Goal: Task Accomplishment & Management: Manage account settings

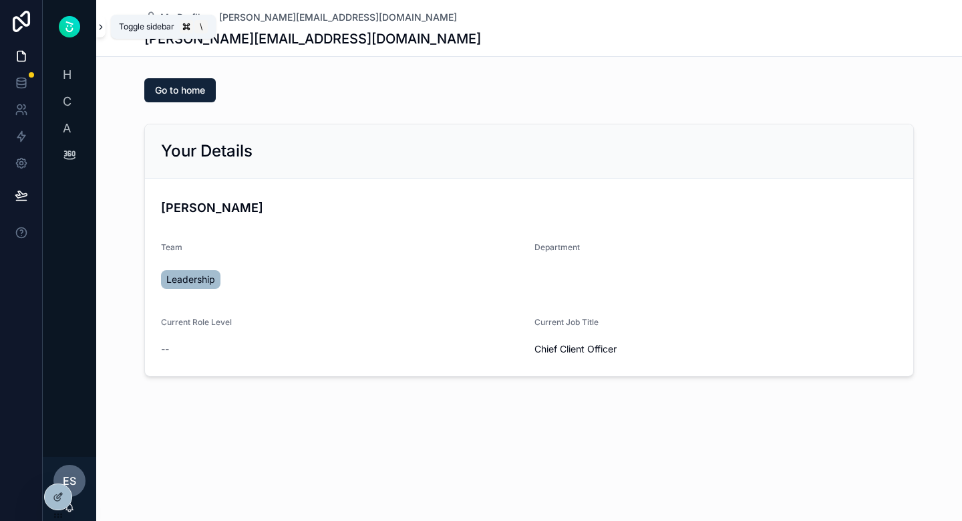
click at [102, 31] on icon "scrollable content" at bounding box center [100, 27] width 9 height 10
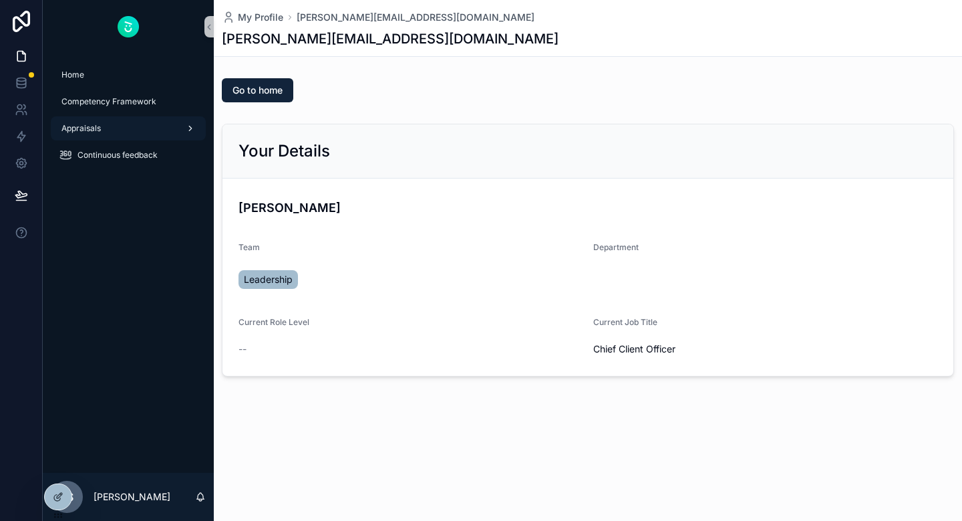
click at [186, 132] on icon "scrollable content" at bounding box center [190, 128] width 9 height 9
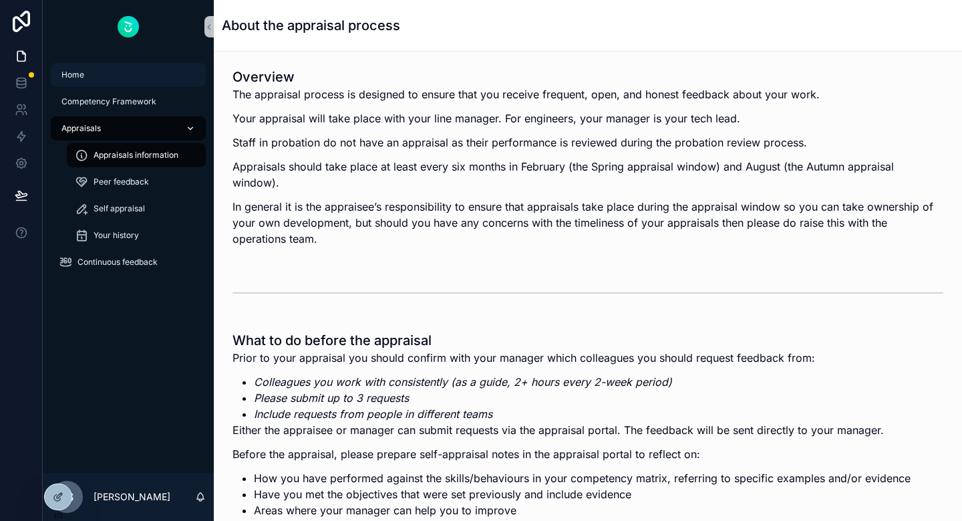
click at [104, 76] on div "Home" at bounding box center [128, 74] width 139 height 21
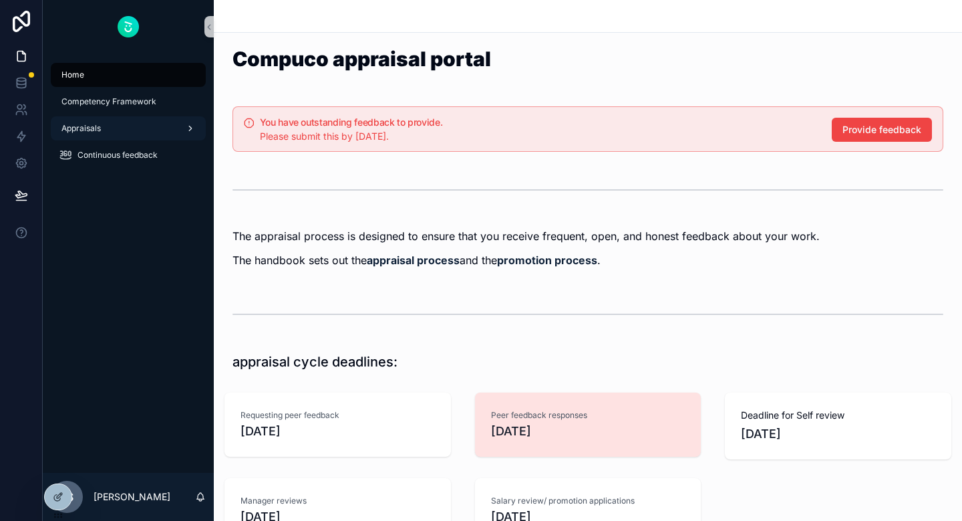
click at [190, 128] on icon "scrollable content" at bounding box center [190, 128] width 3 height 5
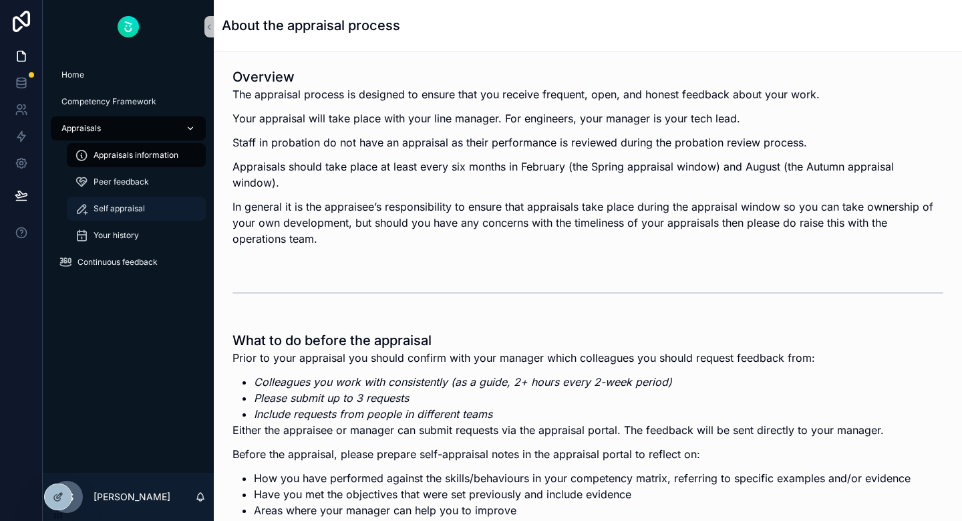
click at [152, 206] on div "Self appraisal" at bounding box center [136, 208] width 123 height 21
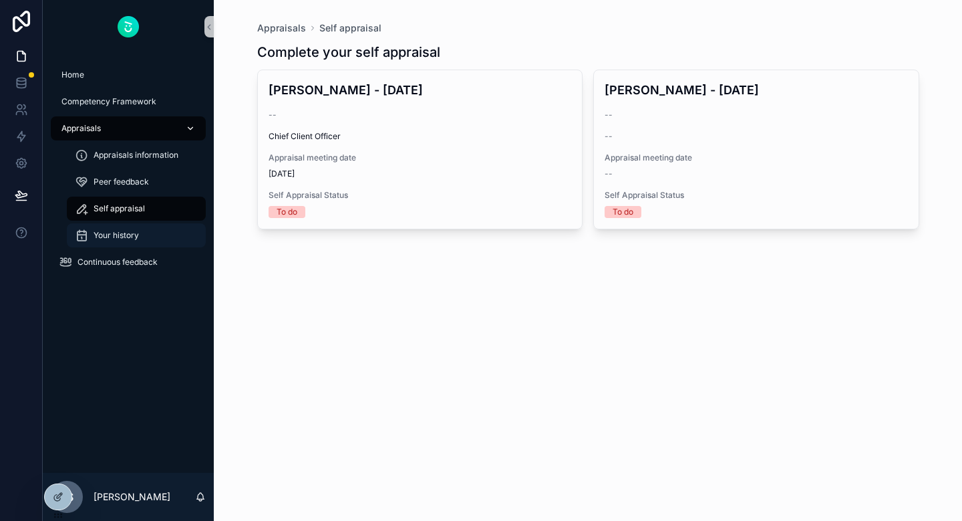
click at [130, 241] on div "Your history" at bounding box center [136, 235] width 123 height 21
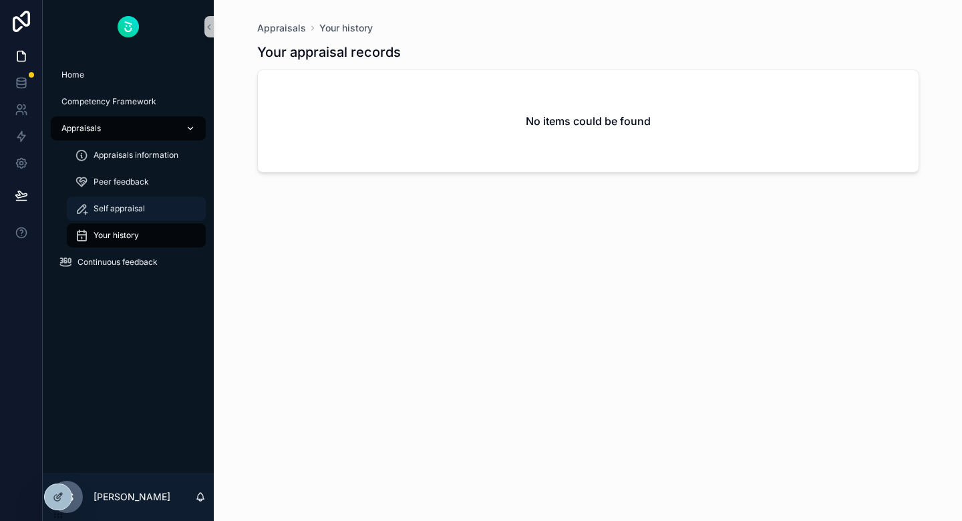
click at [137, 215] on div "Self appraisal" at bounding box center [136, 208] width 123 height 21
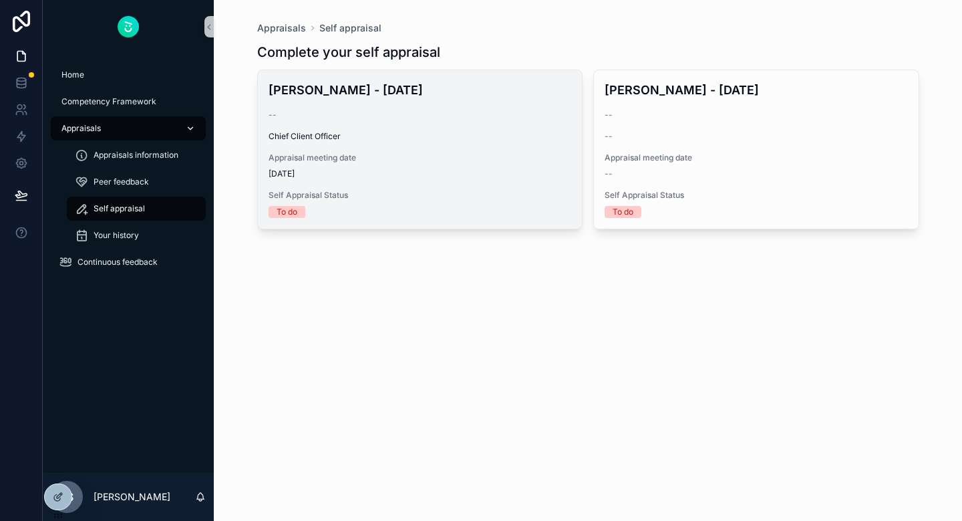
click at [391, 165] on div "Appraisal meeting date 01/09/2025" at bounding box center [420, 165] width 303 height 27
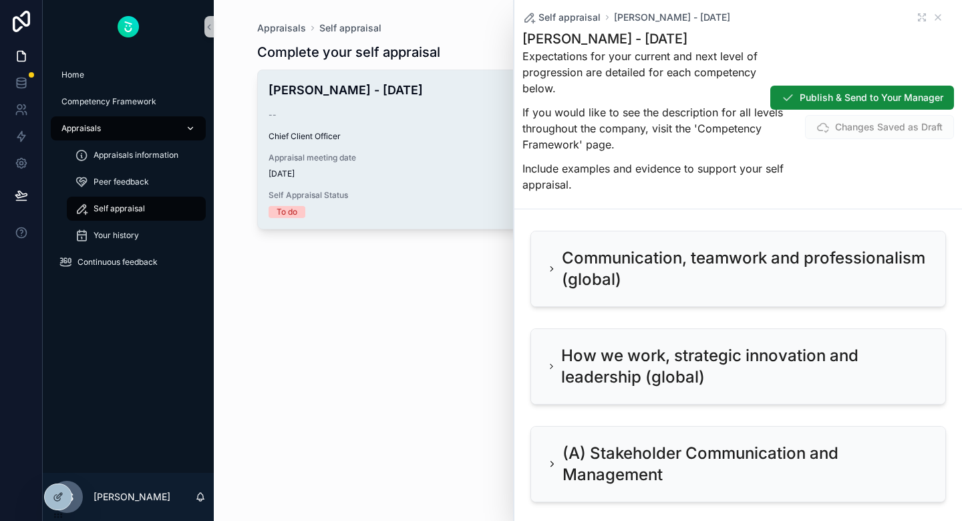
click at [552, 265] on icon "scrollable content" at bounding box center [551, 268] width 9 height 11
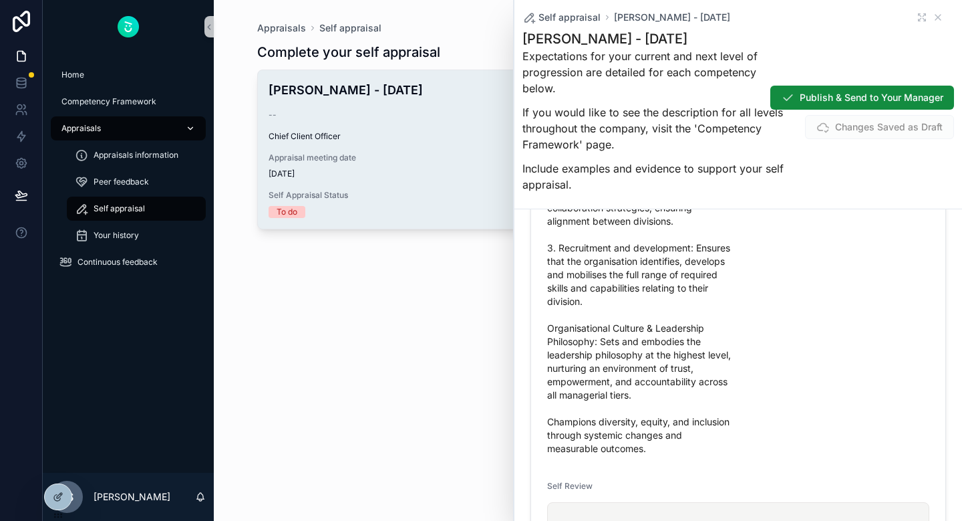
scroll to position [460, 0]
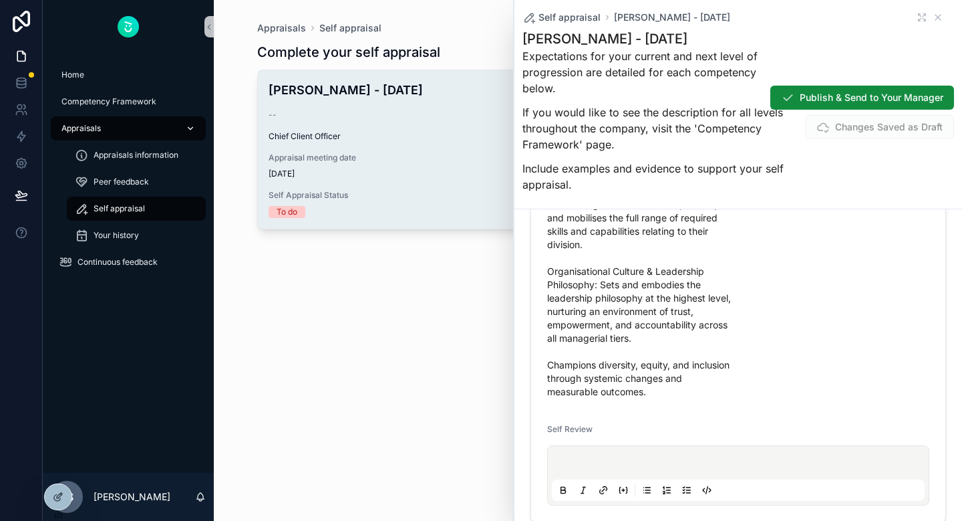
click at [585, 460] on p "scrollable content" at bounding box center [741, 464] width 373 height 13
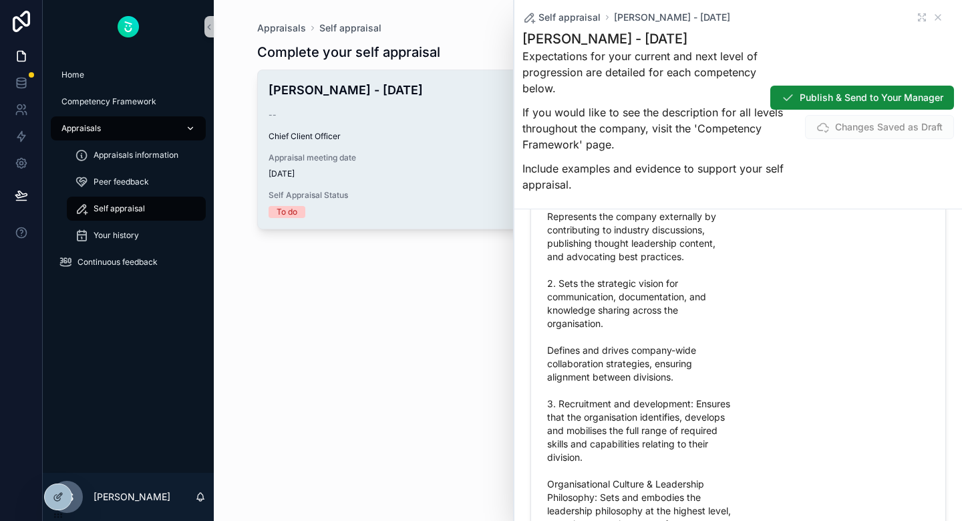
scroll to position [144, 0]
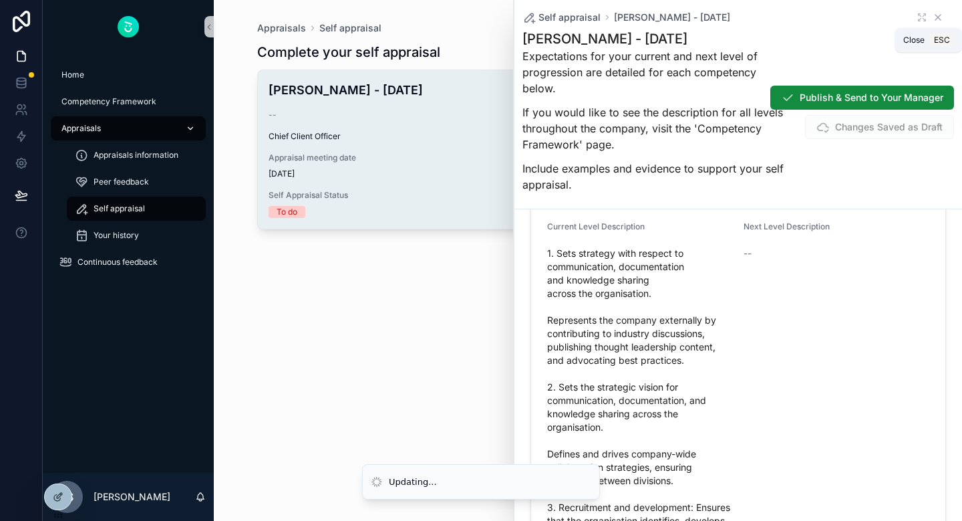
click at [940, 19] on icon "scrollable content" at bounding box center [937, 17] width 5 height 5
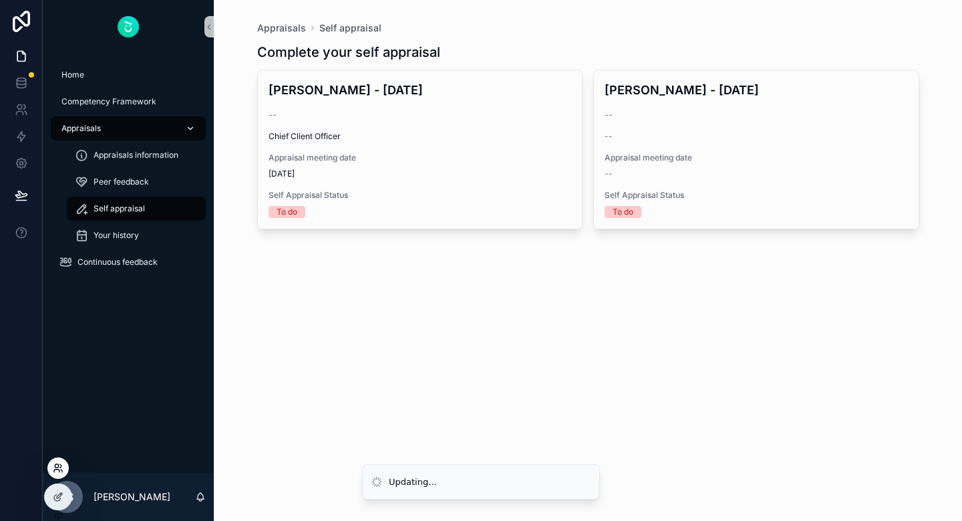
click at [59, 469] on icon at bounding box center [58, 467] width 11 height 11
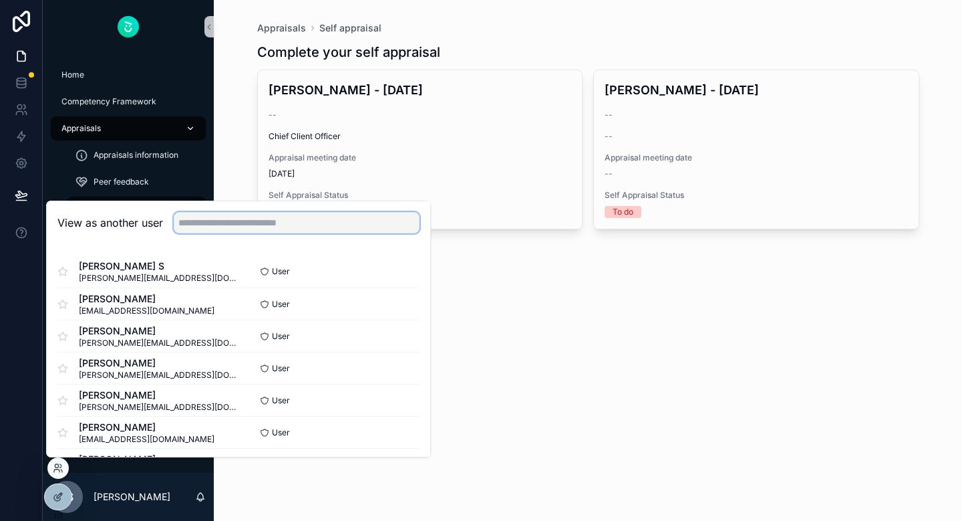
click at [243, 223] on input "text" at bounding box center [297, 222] width 246 height 21
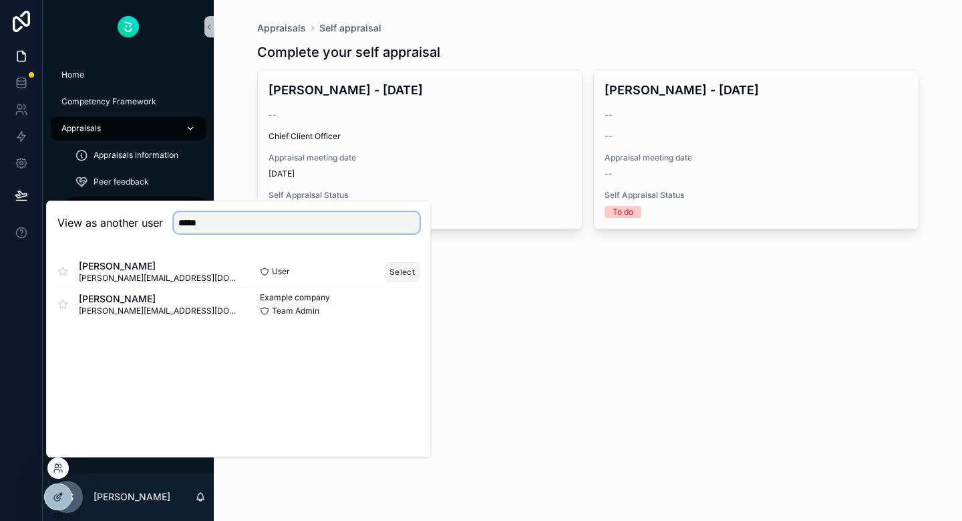
type input "*****"
click at [406, 275] on button "Select" at bounding box center [402, 271] width 35 height 19
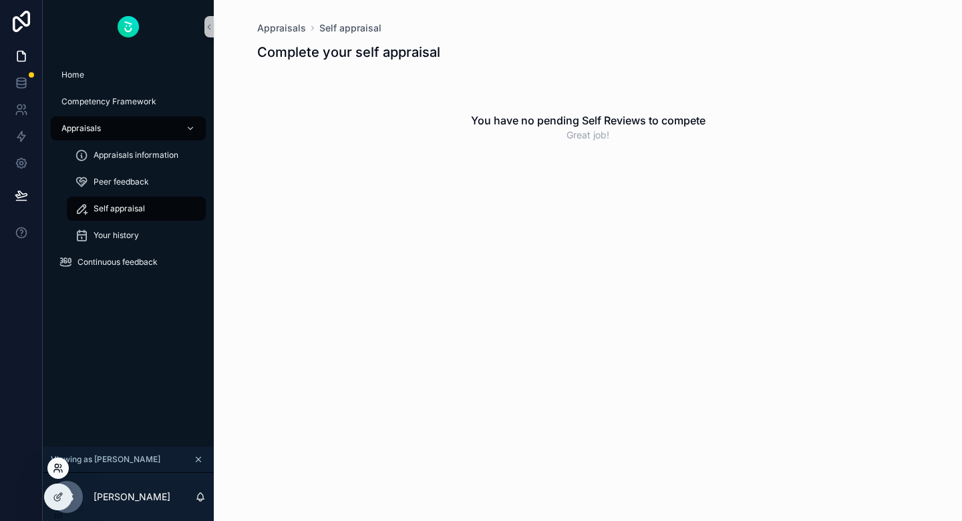
click at [59, 472] on icon at bounding box center [58, 467] width 11 height 11
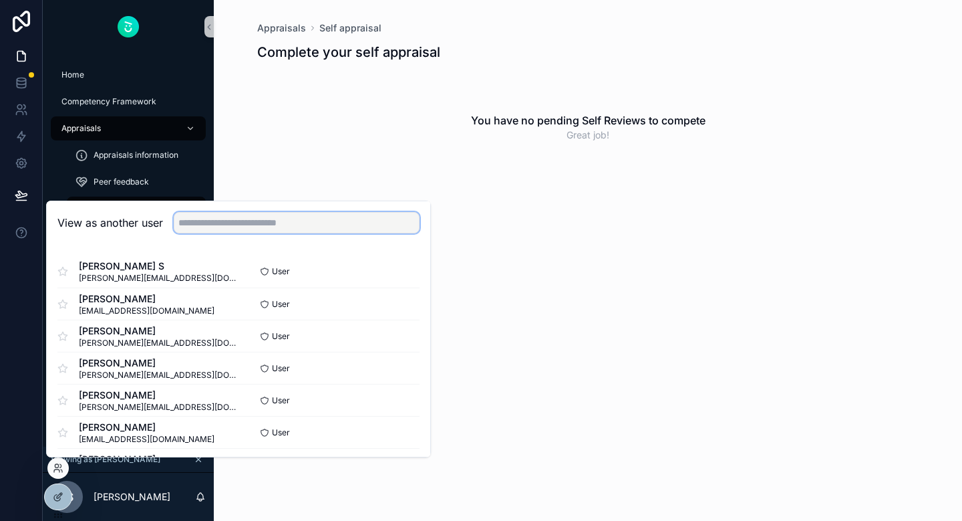
click at [231, 219] on input "text" at bounding box center [297, 222] width 246 height 21
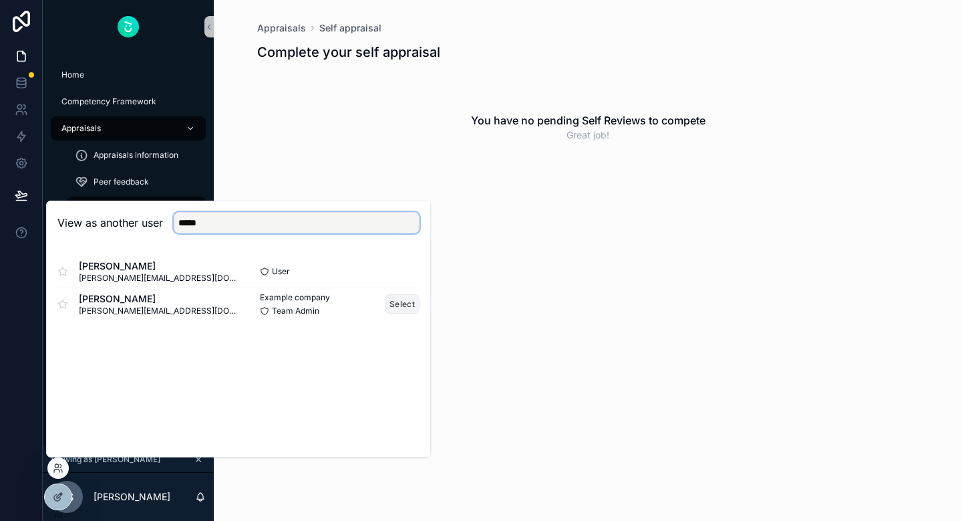
type input "*****"
click at [414, 300] on button "Select" at bounding box center [402, 303] width 35 height 19
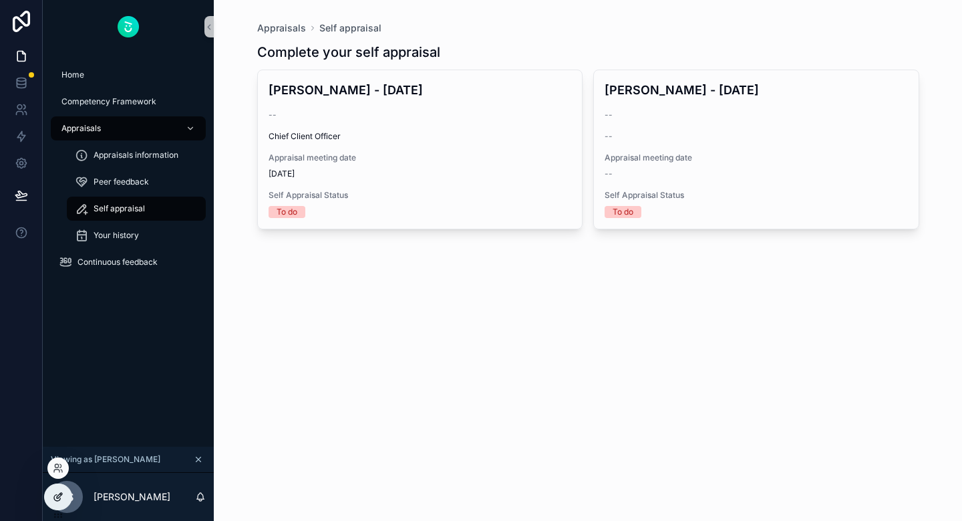
click at [55, 499] on icon at bounding box center [57, 497] width 6 height 6
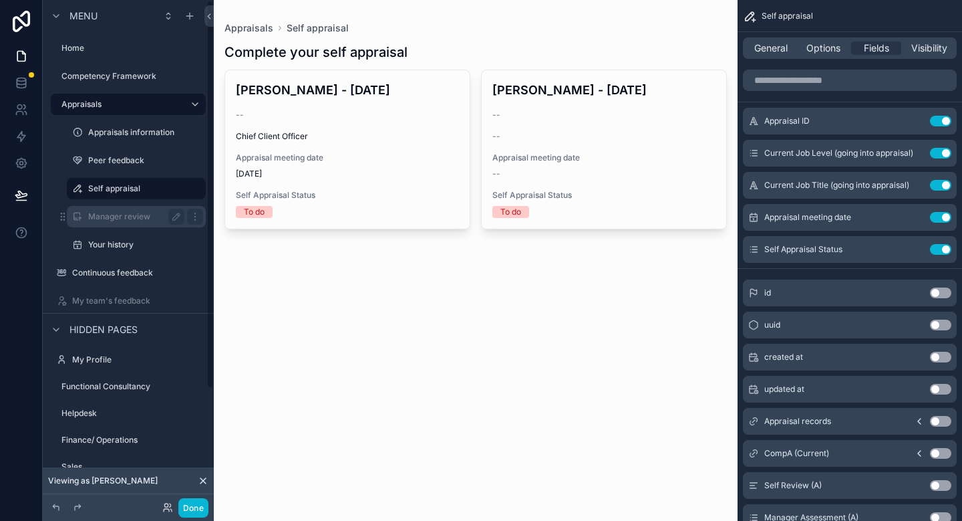
click at [131, 213] on label "Manager review" at bounding box center [133, 216] width 91 height 11
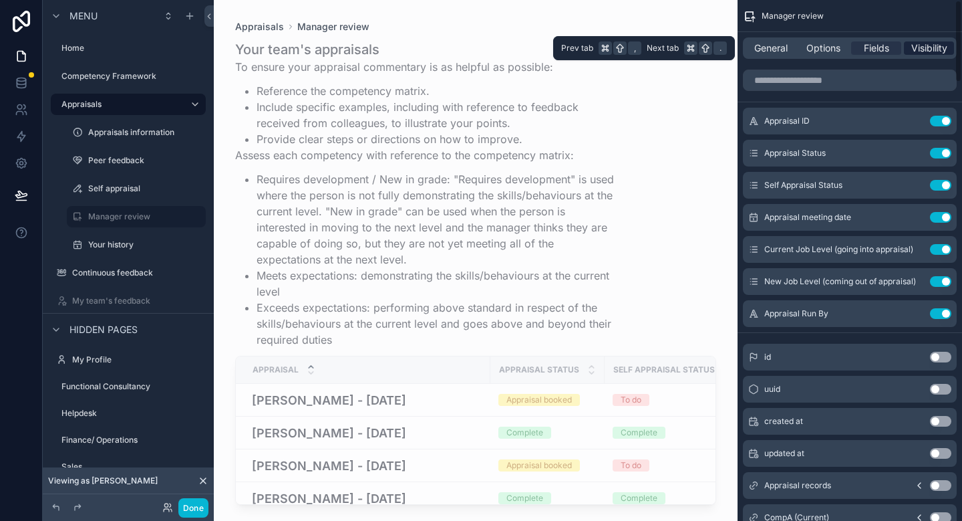
click at [937, 50] on span "Visibility" at bounding box center [929, 47] width 36 height 13
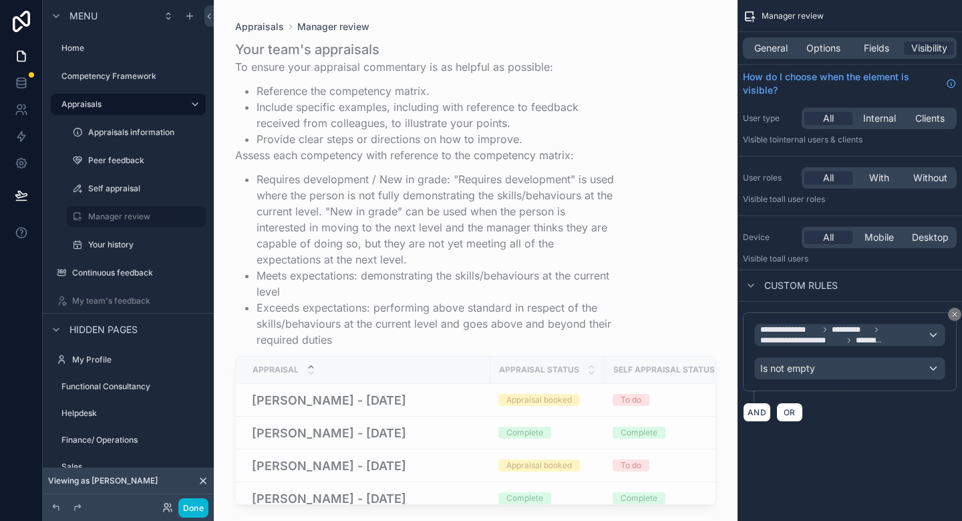
click at [376, 317] on div "scrollable content" at bounding box center [476, 252] width 524 height 504
click at [196, 515] on button "Done" at bounding box center [193, 507] width 30 height 19
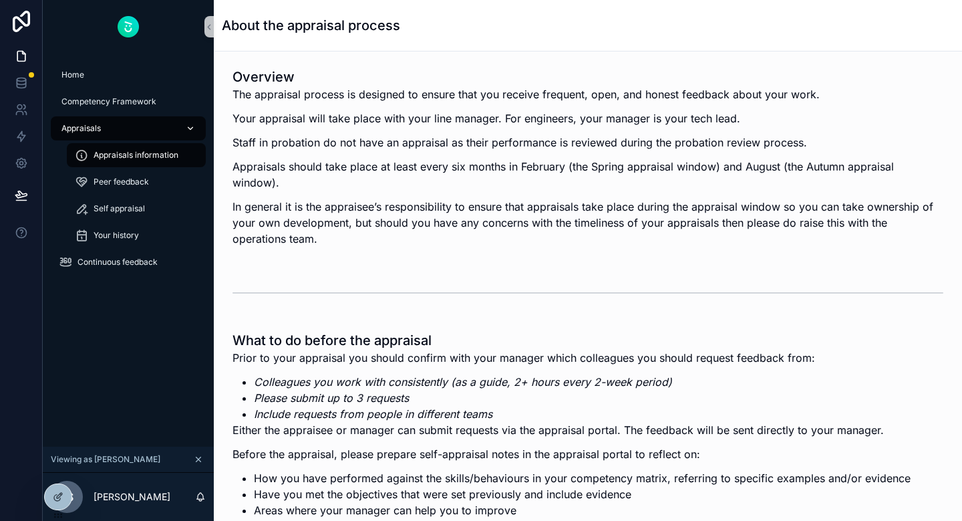
click at [189, 130] on icon "scrollable content" at bounding box center [190, 128] width 9 height 9
click at [25, 83] on icon at bounding box center [21, 85] width 9 height 5
click at [57, 473] on div at bounding box center [57, 467] width 21 height 21
click at [61, 466] on icon at bounding box center [58, 467] width 11 height 11
click at [321, 142] on p "Staff in probation do not have an appraisal as their performance is reviewed du…" at bounding box center [588, 142] width 711 height 16
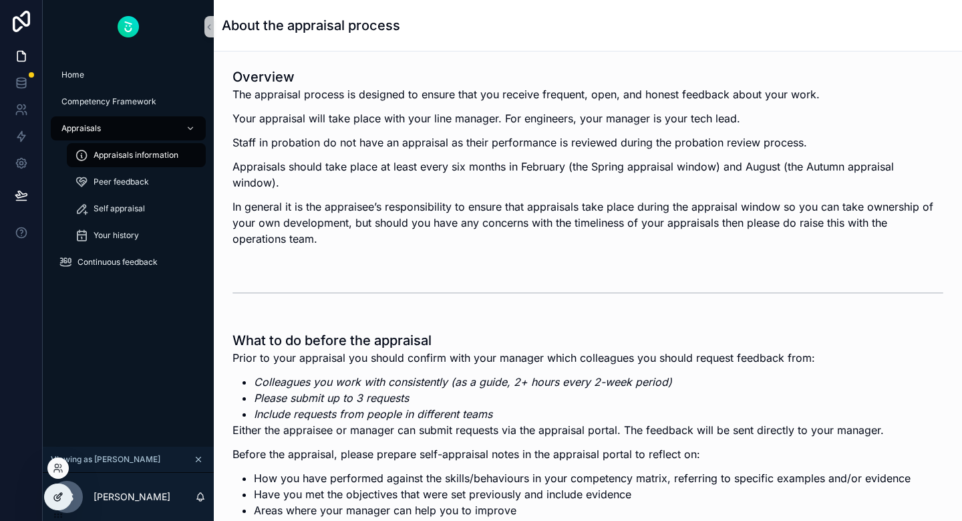
click at [59, 500] on icon at bounding box center [58, 496] width 11 height 11
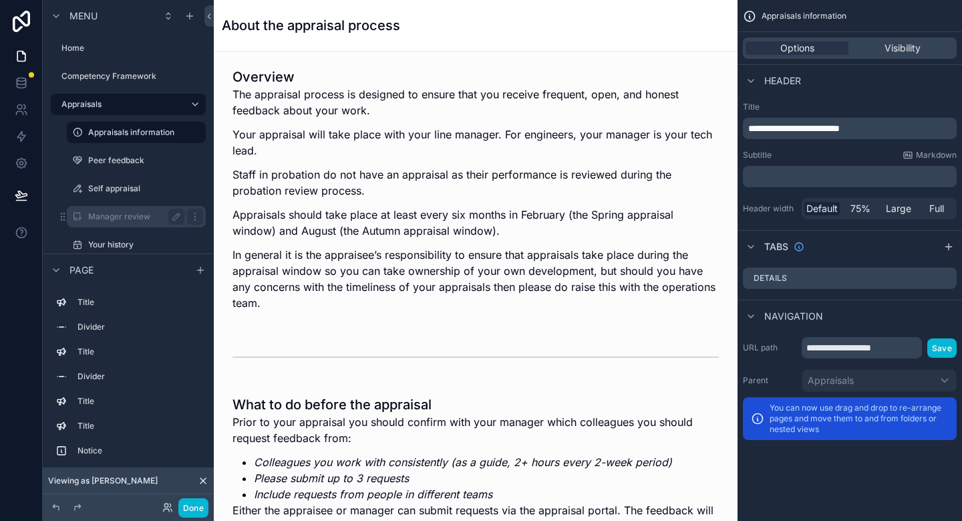
click at [146, 224] on div "Manager review" at bounding box center [136, 216] width 96 height 16
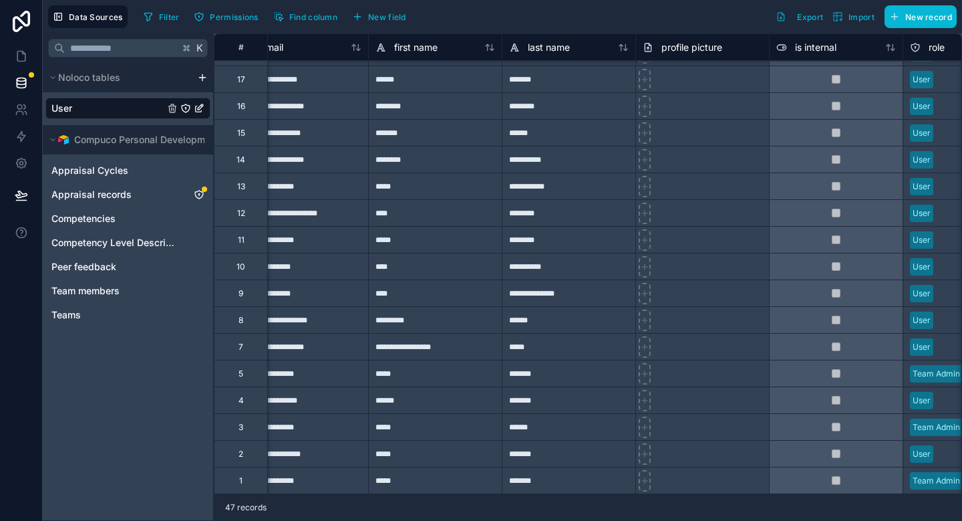
scroll to position [823, 0]
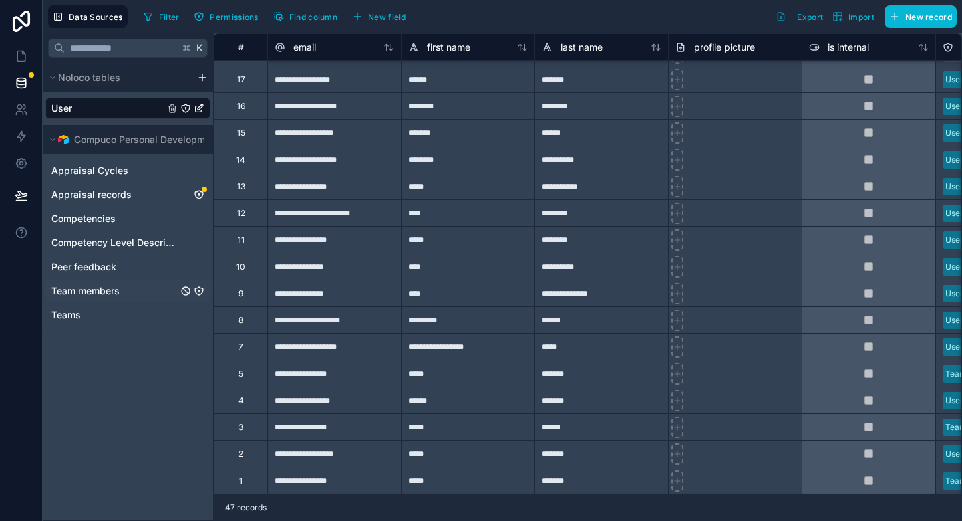
click at [100, 295] on span "Team members" at bounding box center [85, 290] width 68 height 13
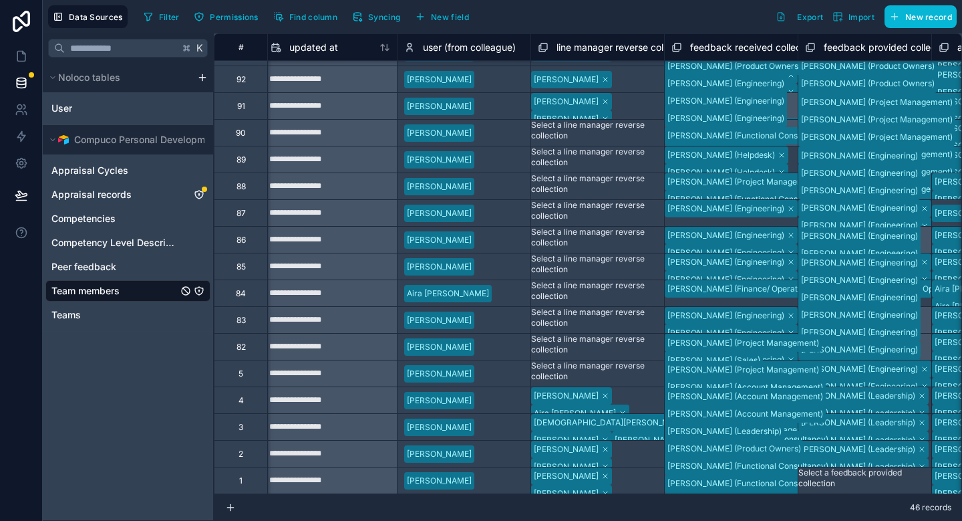
scroll to position [796, 7505]
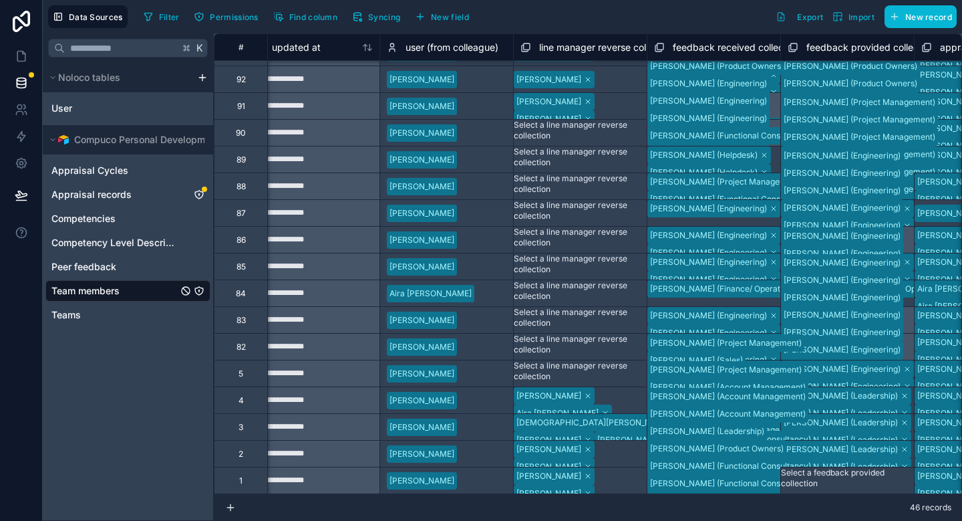
click at [616, 460] on div "Hayley Lawanson Helen Fleming Samara Lirato Boglárka Balázs David England Tony …" at bounding box center [580, 509] width 133 height 139
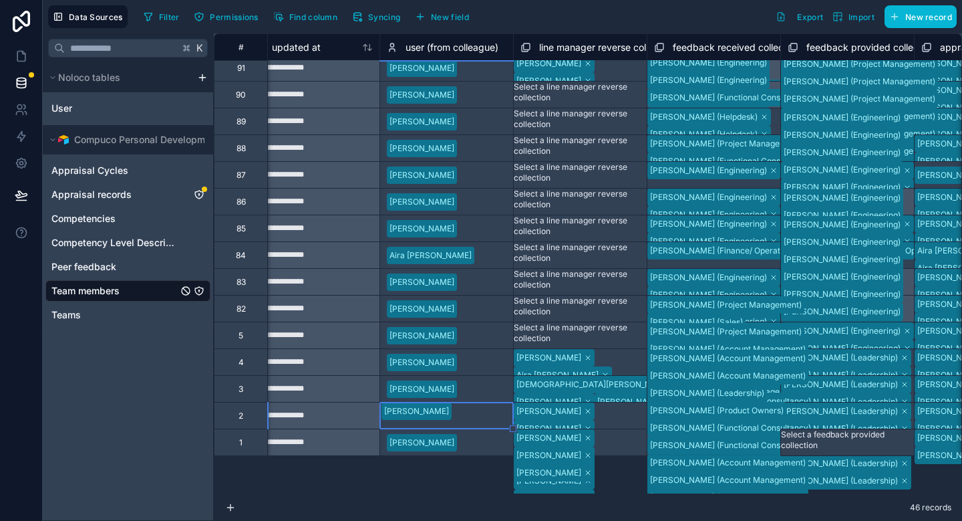
scroll to position [796, 7505]
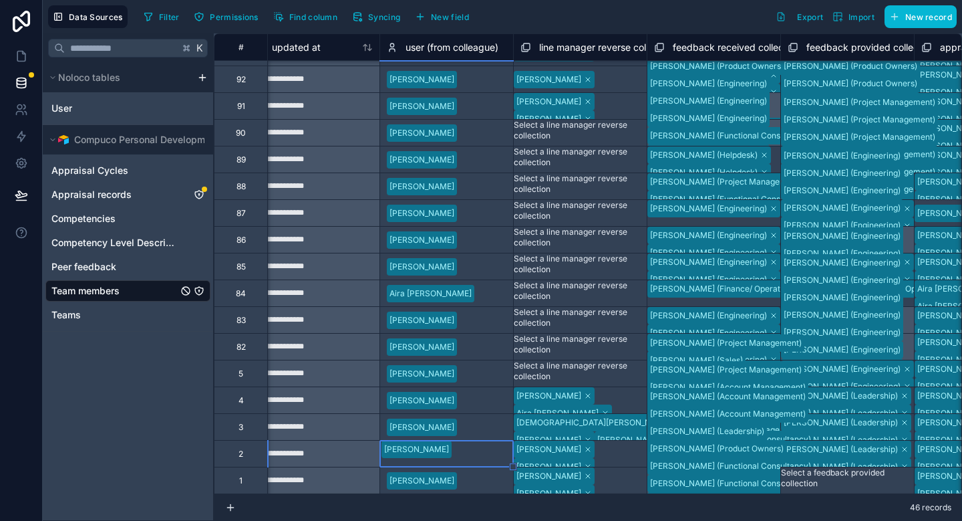
click at [625, 451] on div "Hayley Lawanson Helen Fleming Samara Lirato Boglárka Balázs David England Tony …" at bounding box center [580, 509] width 133 height 139
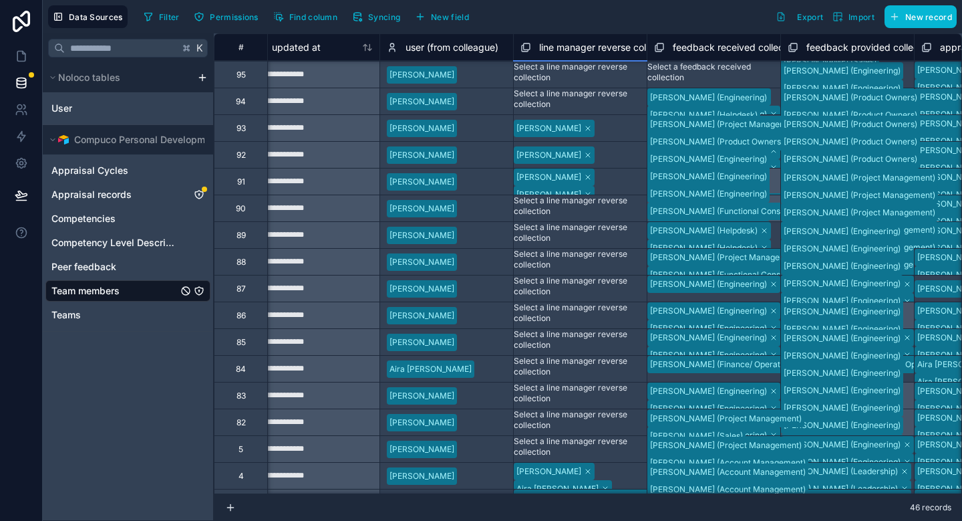
scroll to position [908, 7505]
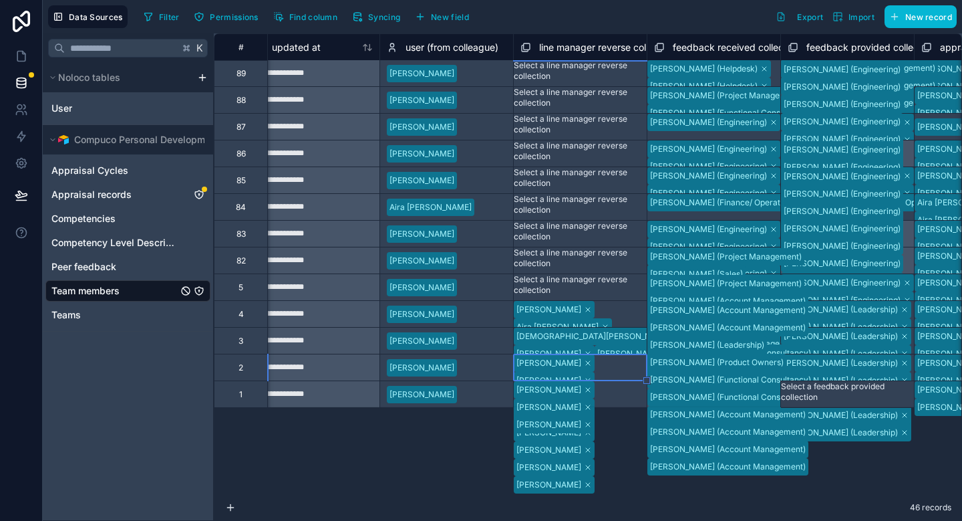
click at [472, 426] on div "**********" at bounding box center [588, 263] width 748 height 460
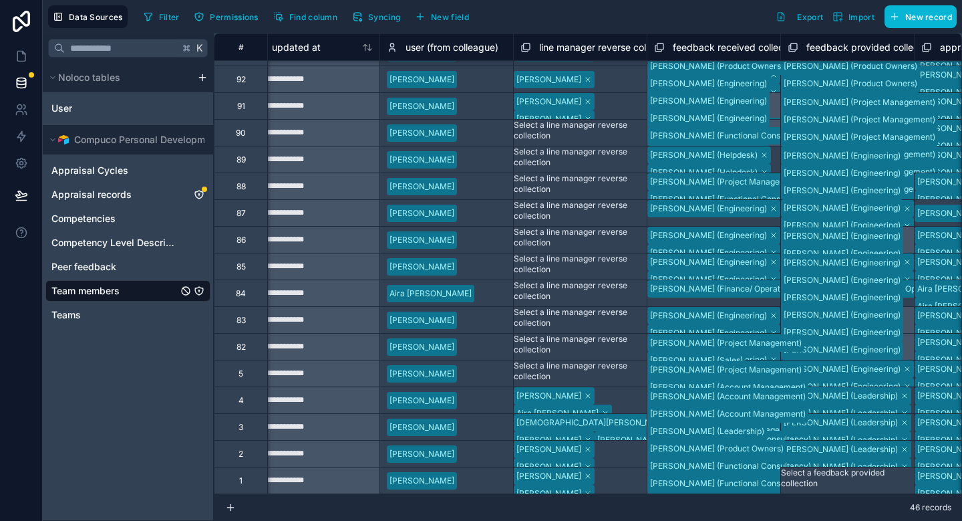
click at [473, 452] on div at bounding box center [484, 453] width 44 height 13
click at [384, 460] on input "text" at bounding box center [383, 465] width 2 height 11
click at [351, 454] on div "**********" at bounding box center [313, 453] width 133 height 21
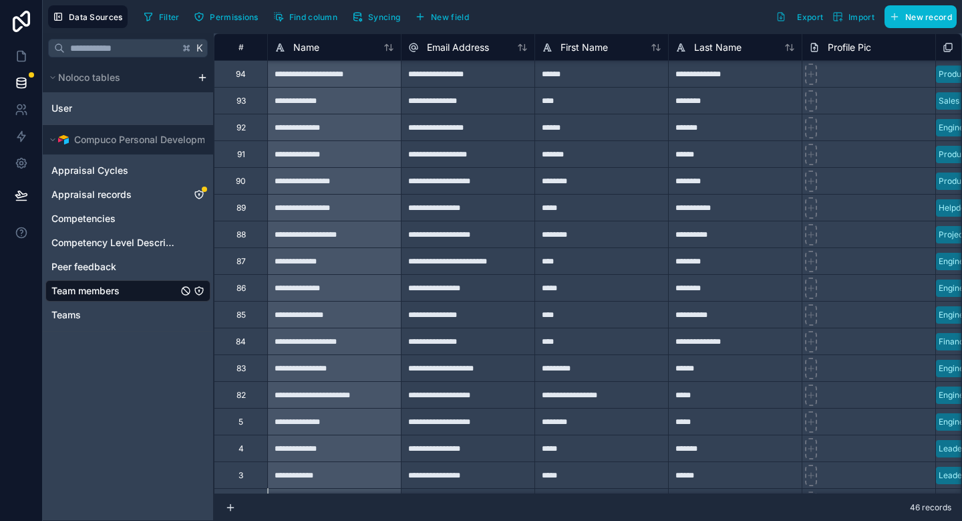
scroll to position [796, 0]
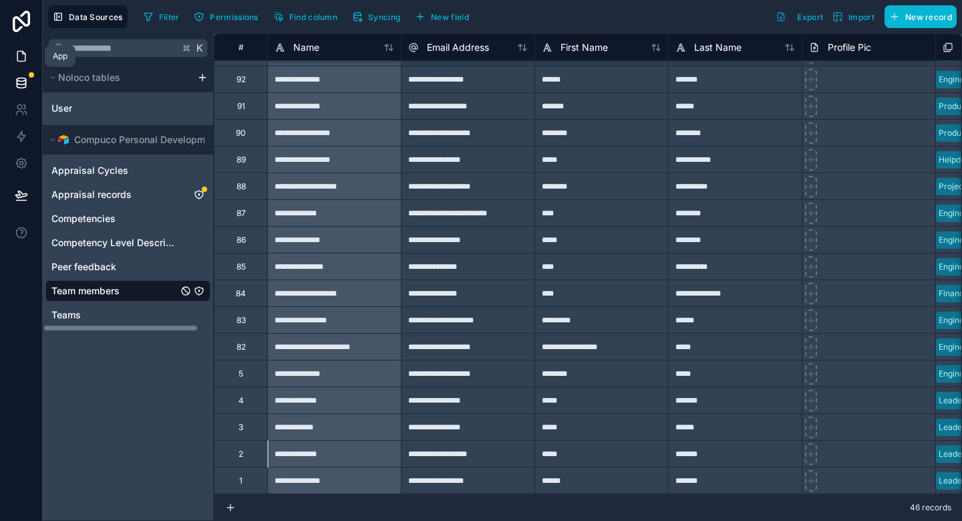
click at [26, 52] on icon at bounding box center [21, 55] width 13 height 13
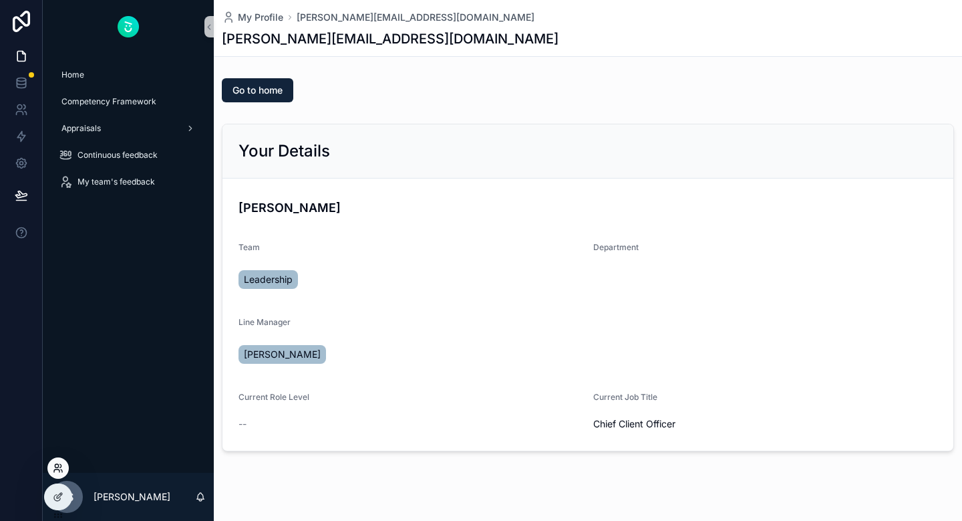
click at [55, 470] on icon at bounding box center [58, 467] width 11 height 11
click at [198, 188] on link "My team's feedback" at bounding box center [128, 182] width 155 height 24
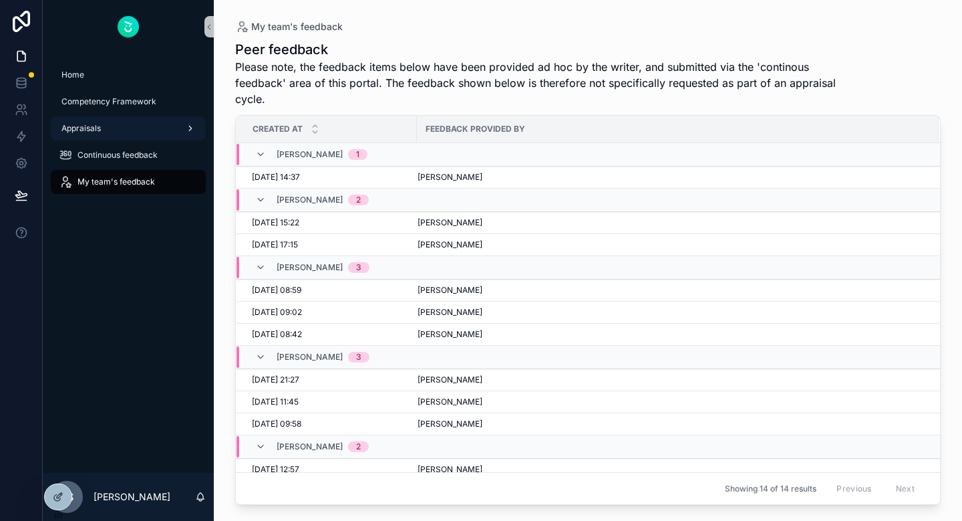
click at [186, 125] on icon "scrollable content" at bounding box center [190, 128] width 9 height 9
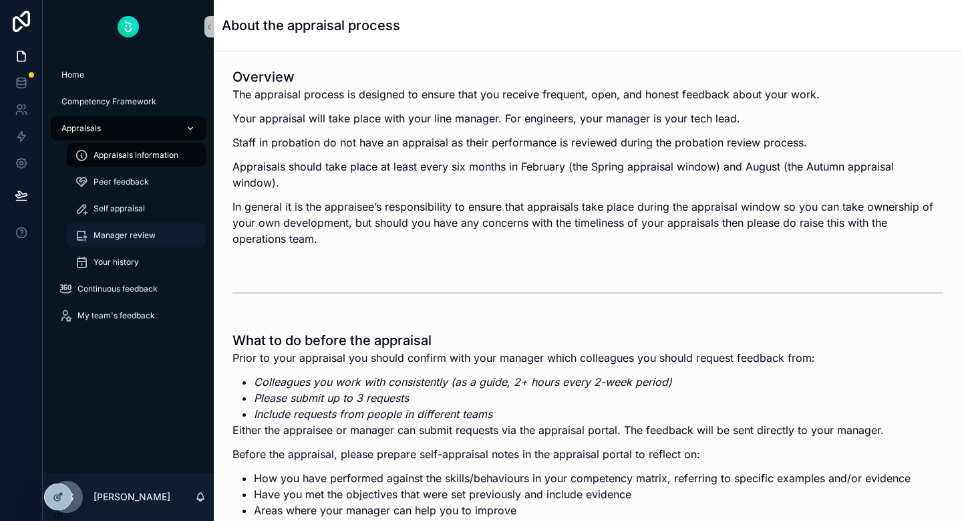
click at [132, 237] on span "Manager review" at bounding box center [125, 235] width 62 height 11
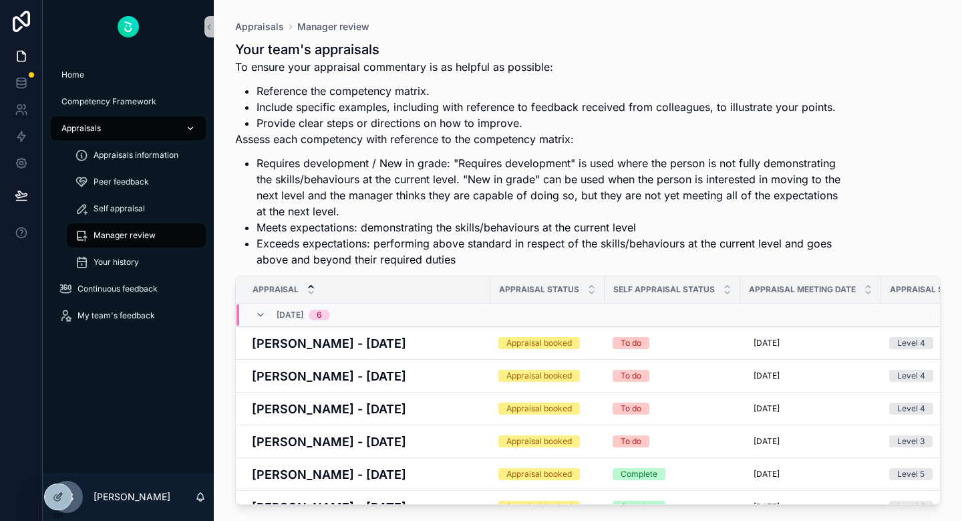
click at [593, 198] on li "Requires development / New in grade: "Requires development" is used where the p…" at bounding box center [549, 187] width 584 height 64
click at [404, 447] on h4 "Helen Fleming - August 2025" at bounding box center [367, 441] width 231 height 18
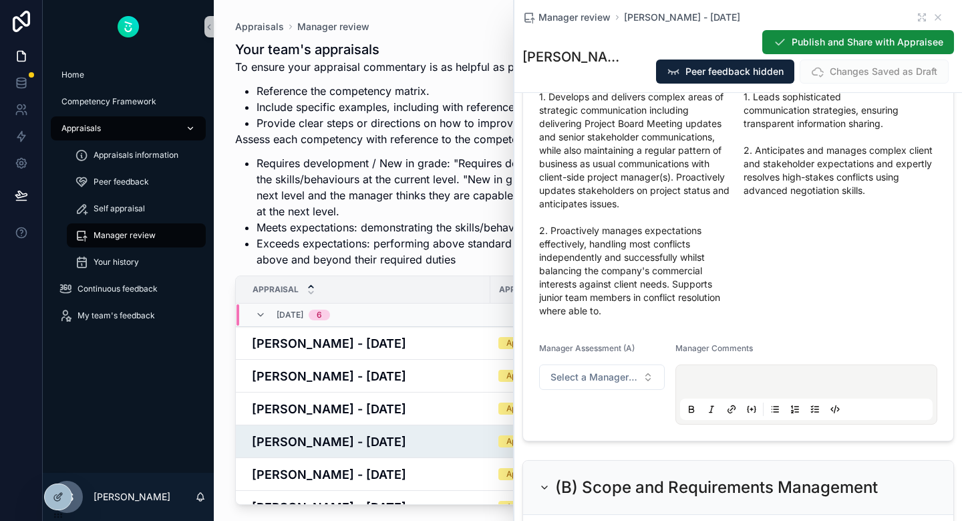
scroll to position [720, 0]
click at [920, 12] on icon "scrollable content" at bounding box center [922, 17] width 11 height 11
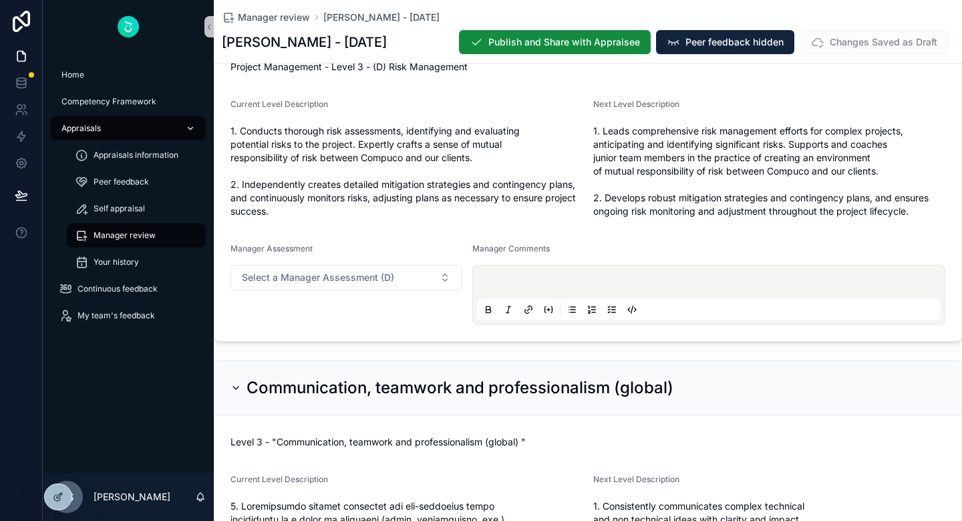
scroll to position [1886, 0]
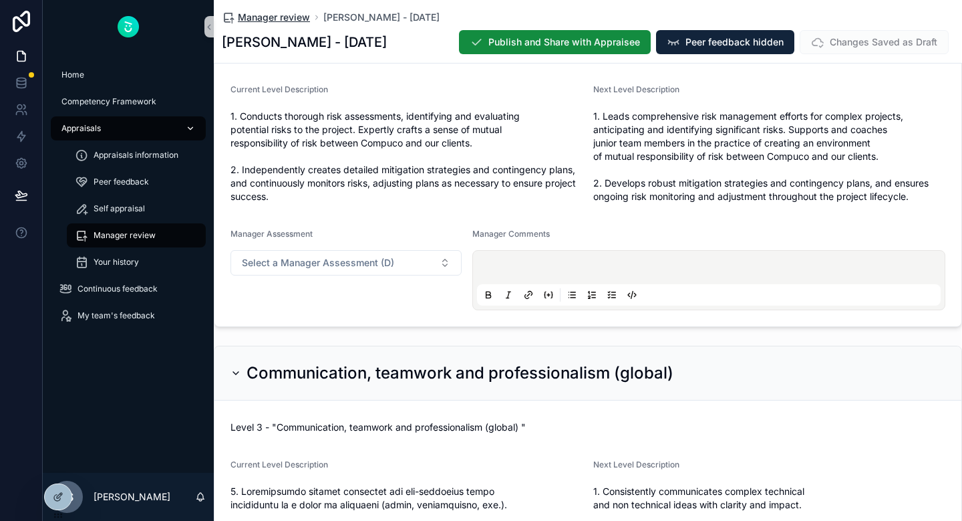
click at [257, 22] on span "Manager review" at bounding box center [274, 17] width 72 height 13
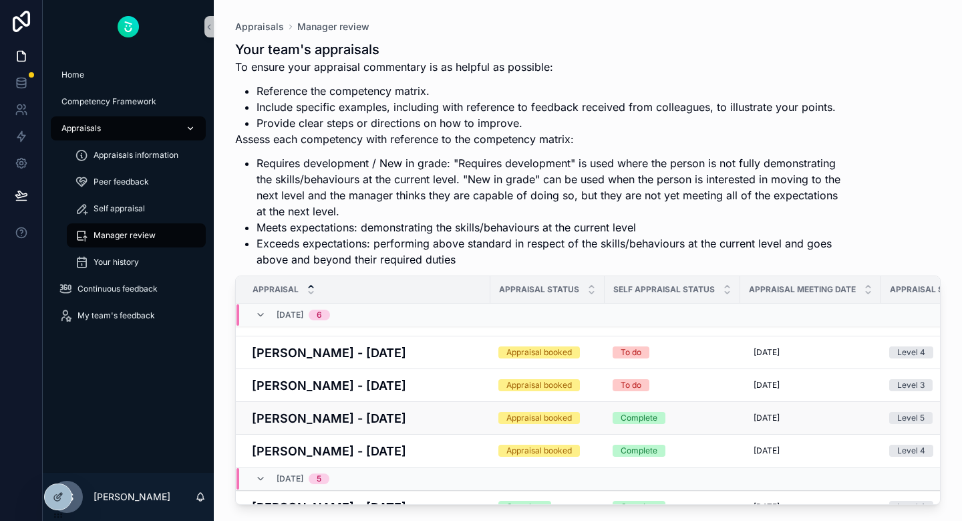
scroll to position [57, 0]
click at [384, 423] on h4 "Rita Panczel-Torok - August 2025" at bounding box center [367, 417] width 231 height 18
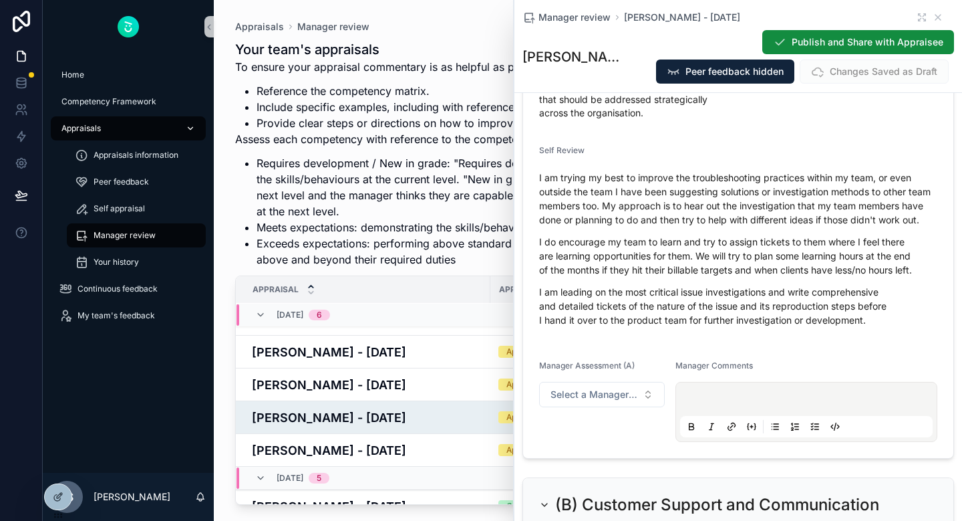
scroll to position [1015, 0]
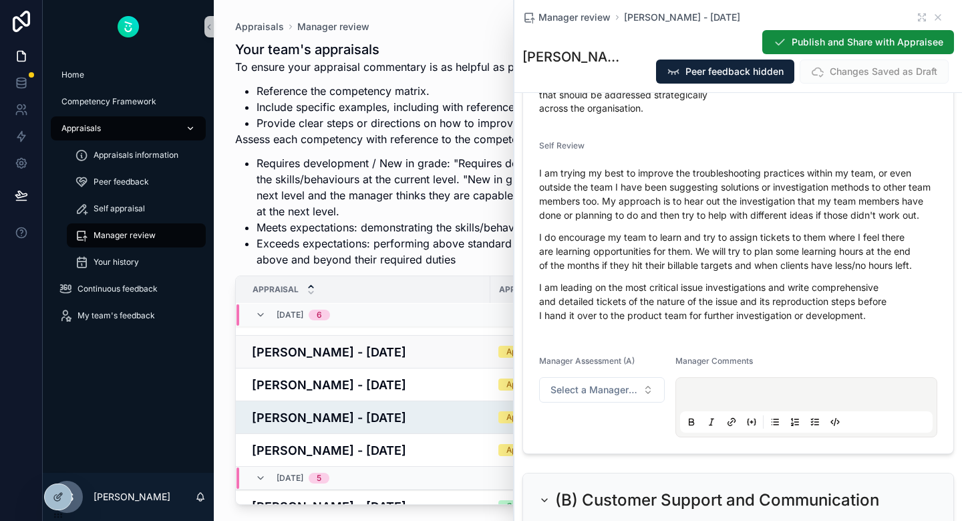
click at [403, 357] on h4 "Hamish Woodhouse - August 2025" at bounding box center [367, 352] width 231 height 18
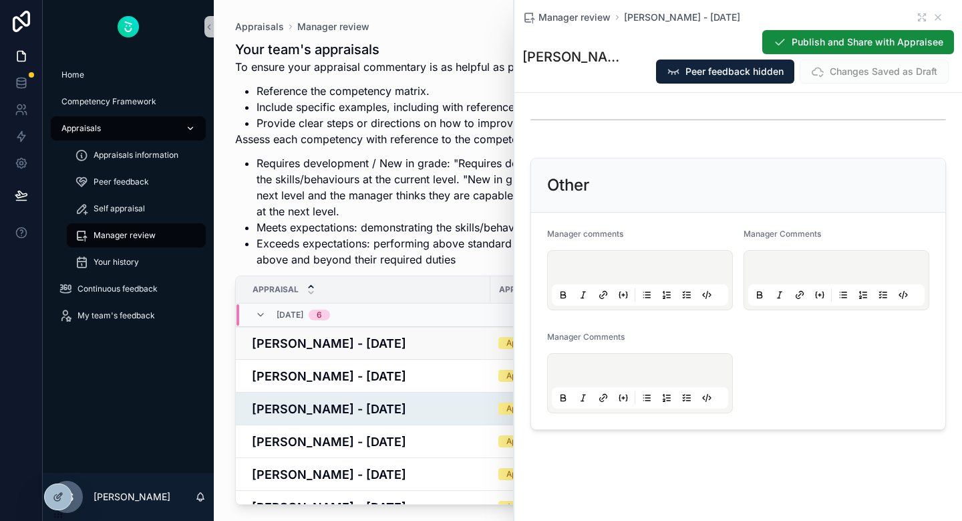
click at [387, 343] on h4 "Boglárka Balázs - August 2025" at bounding box center [367, 343] width 231 height 18
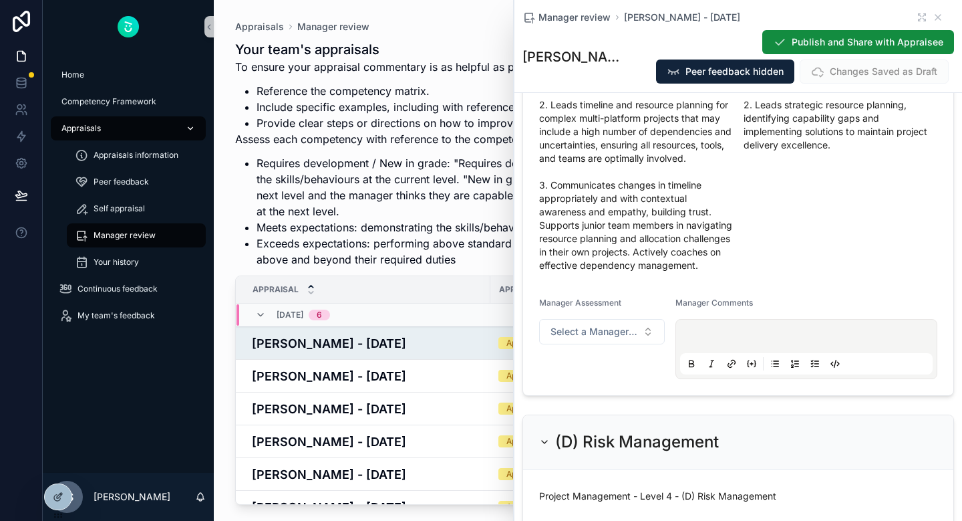
scroll to position [1761, 0]
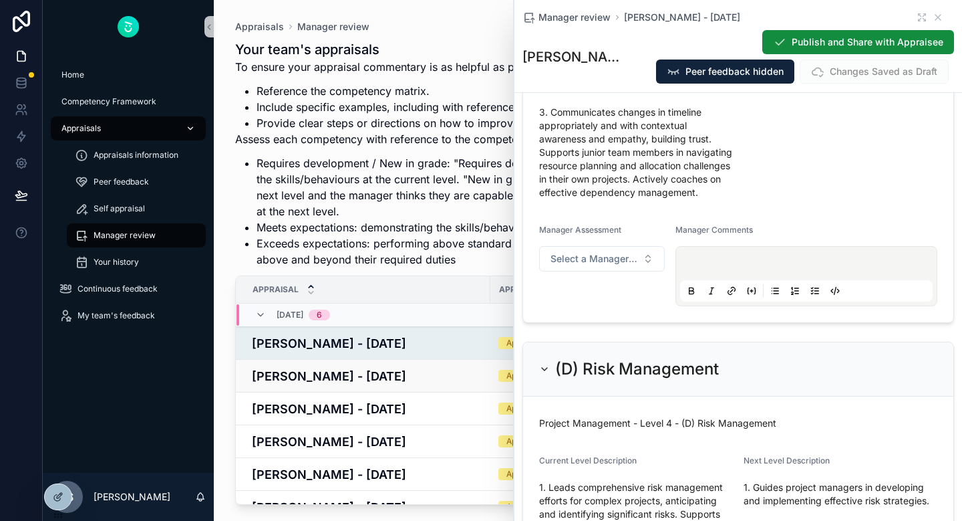
click at [346, 385] on td "David England - August 2025" at bounding box center [363, 375] width 255 height 33
click at [349, 379] on h4 "David England - August 2025" at bounding box center [367, 376] width 231 height 18
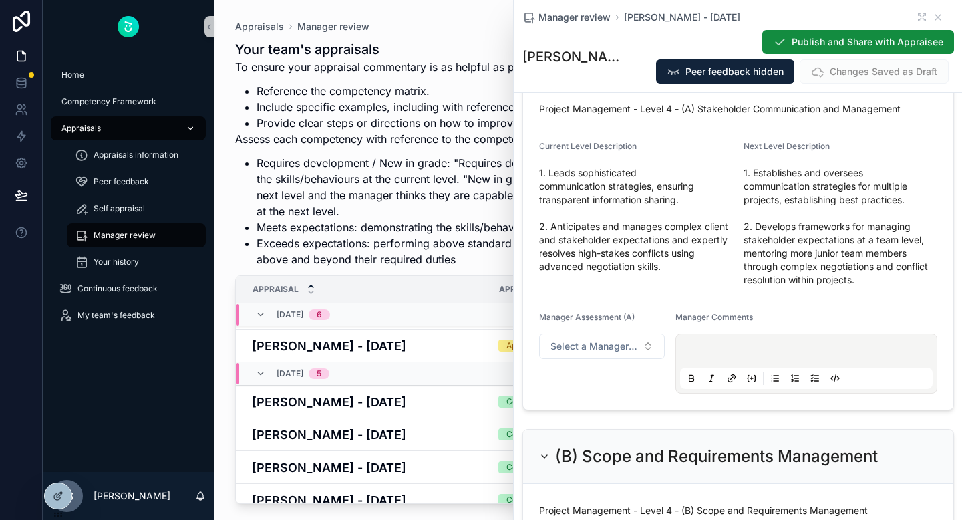
scroll to position [186, 0]
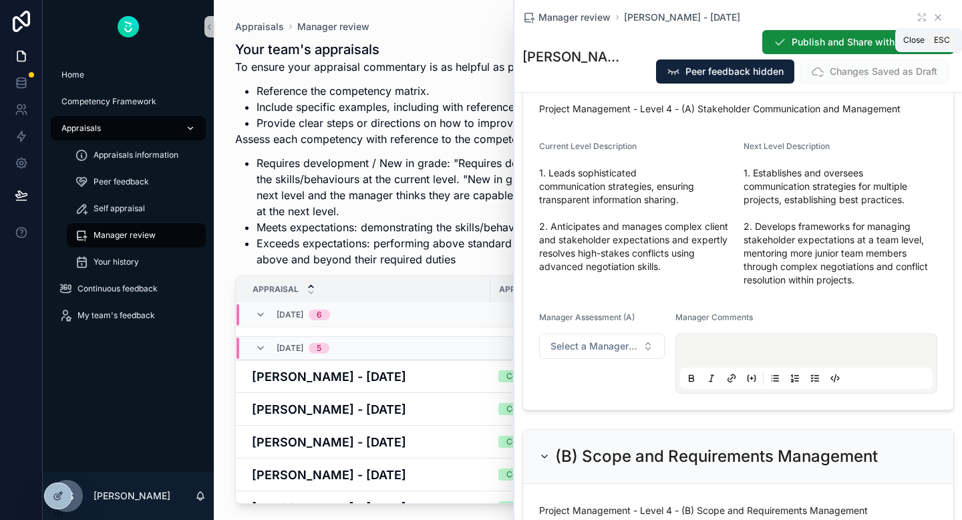
click at [938, 18] on icon "scrollable content" at bounding box center [937, 17] width 5 height 5
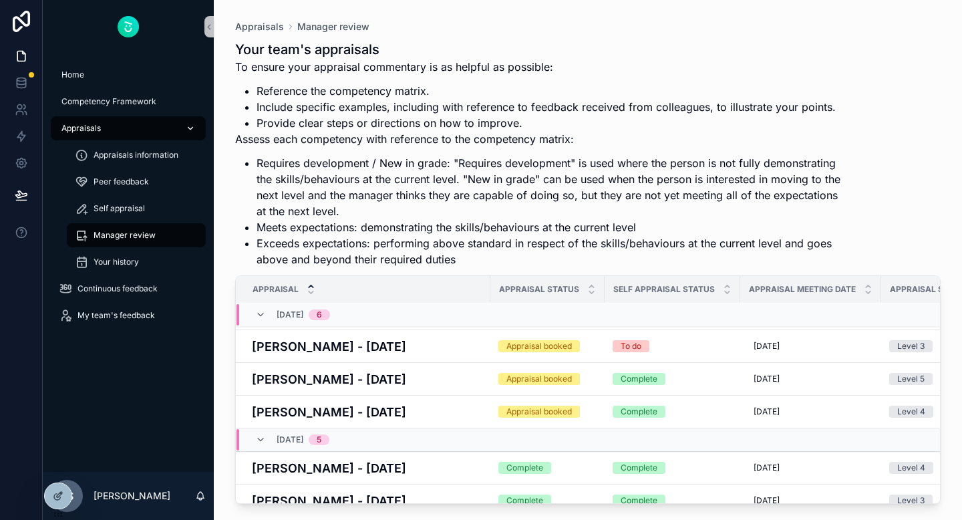
scroll to position [92, 0]
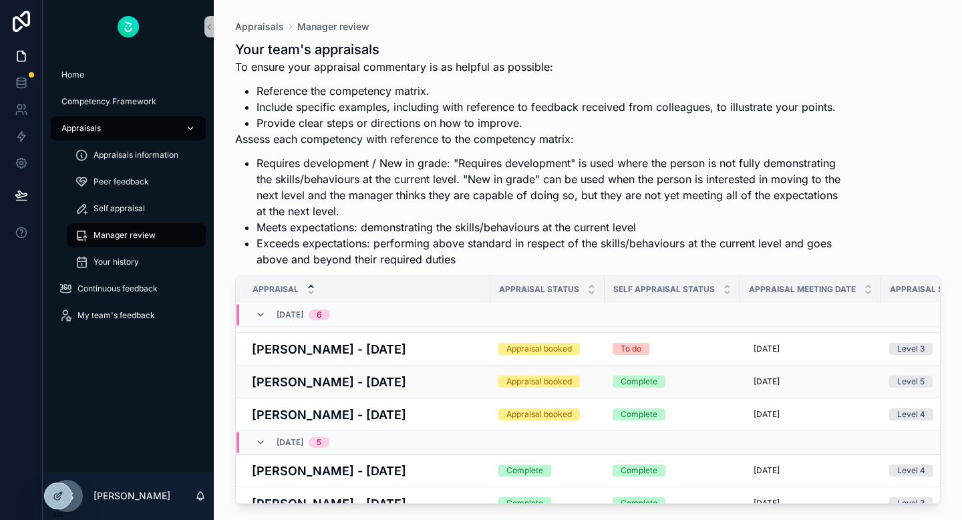
click at [404, 385] on h4 "Rita Panczel-Torok - August 2025" at bounding box center [367, 382] width 231 height 18
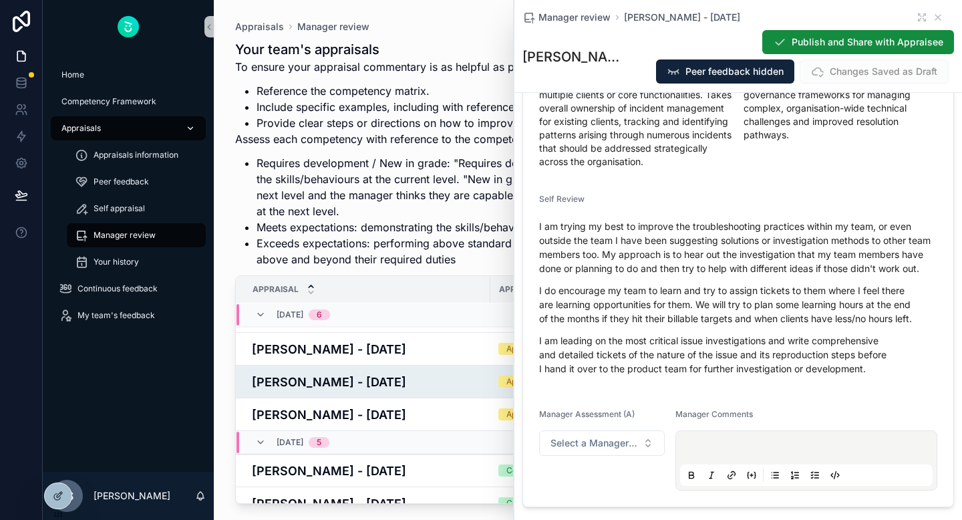
scroll to position [986, 0]
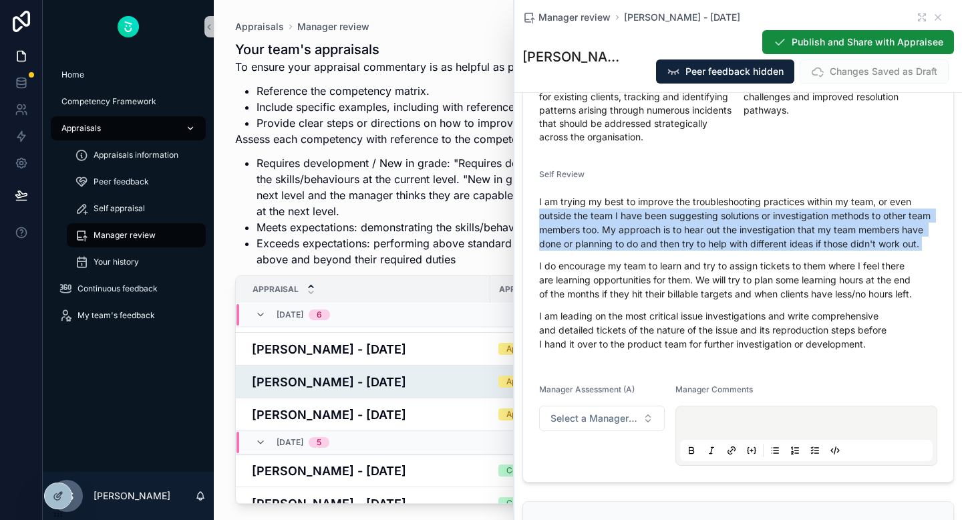
drag, startPoint x: 529, startPoint y: 239, endPoint x: 897, endPoint y: 271, distance: 369.6
click at [897, 271] on form "Helpdesk - Level 5 - (A) Technical Troubleshooting Current Level Description 1.…" at bounding box center [738, 110] width 430 height 743
click at [928, 271] on div "I am trying my best to improve the troubleshooting practices within my team, or…" at bounding box center [738, 272] width 398 height 156
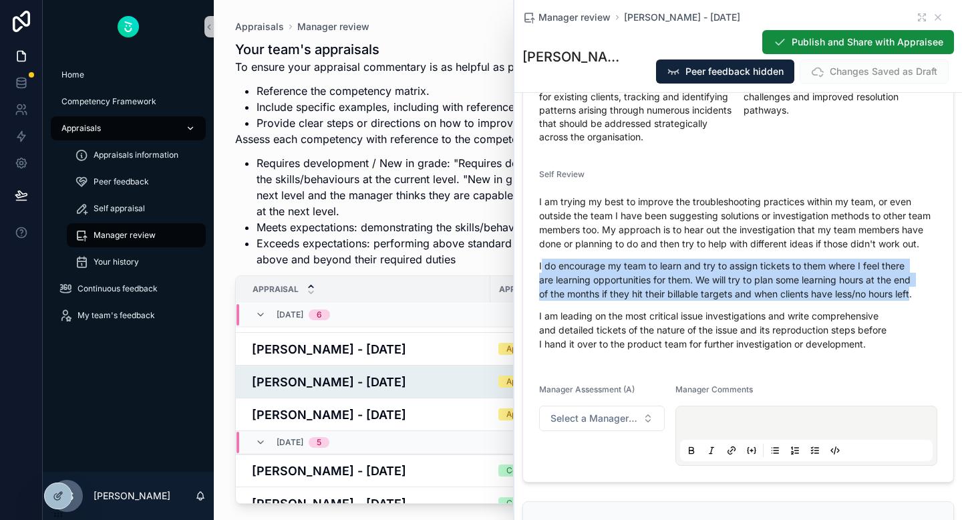
drag, startPoint x: 910, startPoint y: 314, endPoint x: 543, endPoint y: 280, distance: 369.1
click at [543, 280] on p "I do encourage my team to learn and try to assign tickets to them where I feel …" at bounding box center [738, 280] width 398 height 42
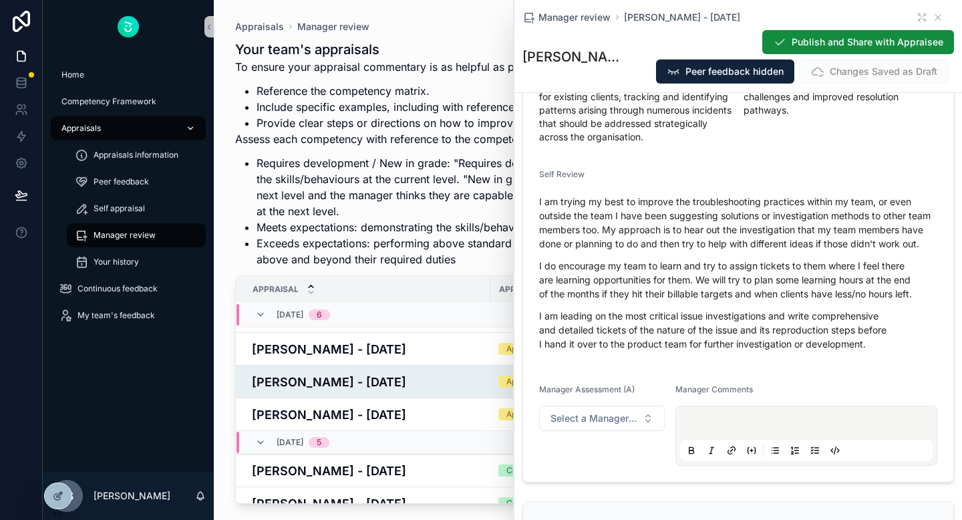
click at [539, 281] on form "Helpdesk - Level 5 - (A) Technical Troubleshooting Current Level Description 1.…" at bounding box center [738, 110] width 430 height 743
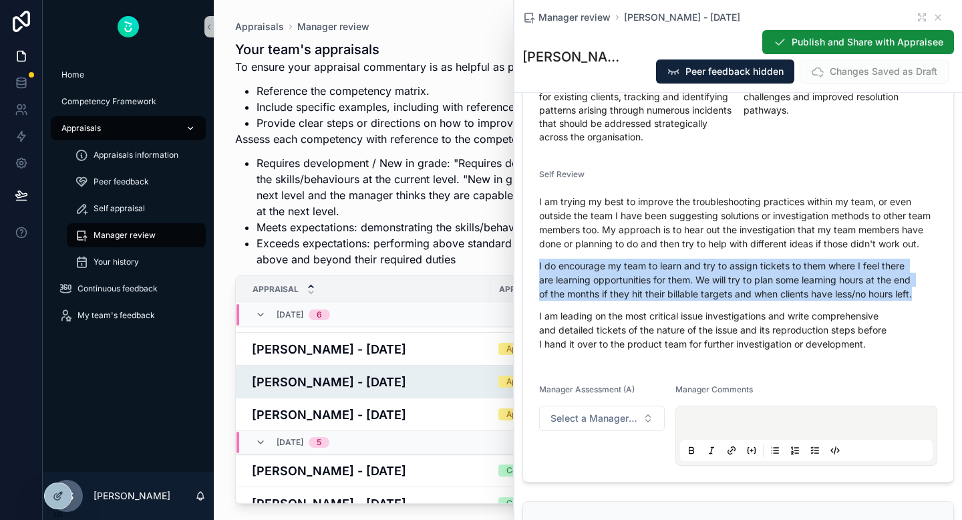
drag, startPoint x: 539, startPoint y: 275, endPoint x: 921, endPoint y: 311, distance: 383.9
click at [921, 311] on div "I am trying my best to improve the troubleshooting practices within my team, or…" at bounding box center [738, 272] width 398 height 156
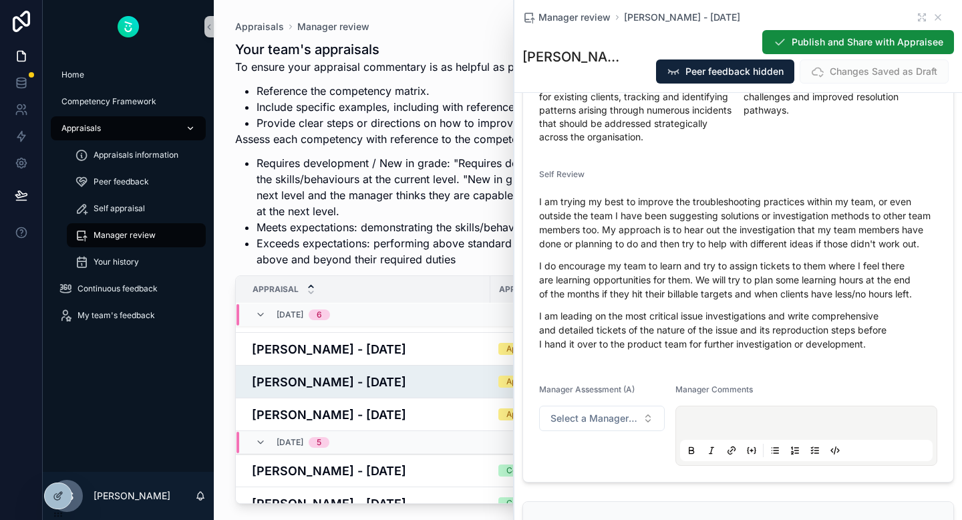
click at [901, 351] on p "I am leading on the most critical issue investigations and write comprehensive …" at bounding box center [738, 330] width 398 height 42
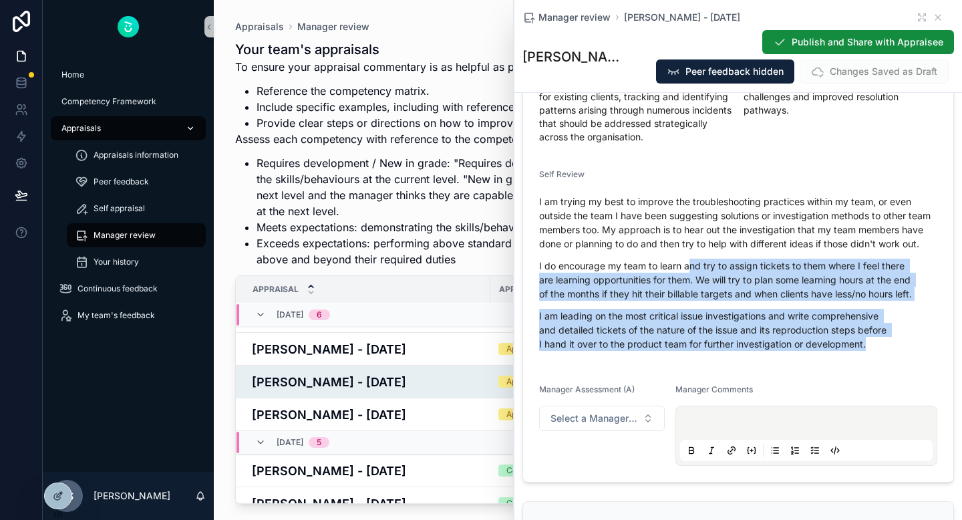
drag, startPoint x: 886, startPoint y: 366, endPoint x: 693, endPoint y: 287, distance: 208.6
click at [693, 287] on div "I am trying my best to improve the troubleshooting practices within my team, or…" at bounding box center [738, 272] width 398 height 156
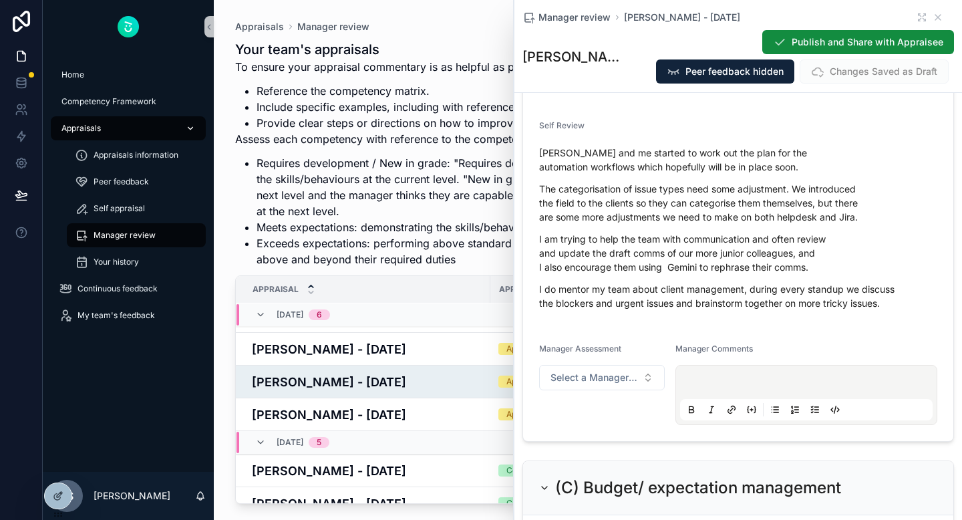
scroll to position [1800, 0]
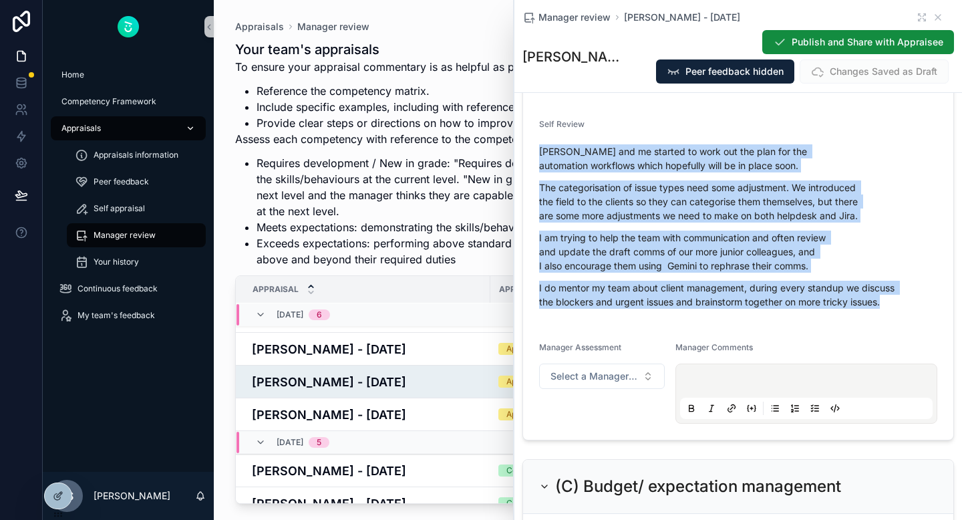
drag, startPoint x: 543, startPoint y: 173, endPoint x: 884, endPoint y: 321, distance: 372.0
click at [884, 321] on form "Helpdesk - Level 5 - (B) Customer Support and Communication Current Level Descr…" at bounding box center [738, 91] width 430 height 698
click at [890, 309] on p "I do mentor my team about client management, during every standup we discuss th…" at bounding box center [738, 295] width 398 height 28
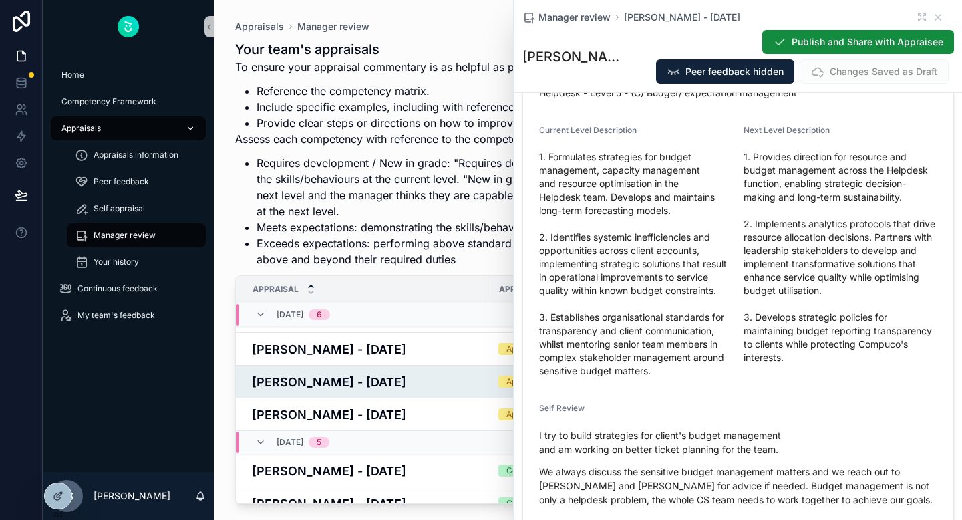
scroll to position [2263, 0]
